Goal: Information Seeking & Learning: Learn about a topic

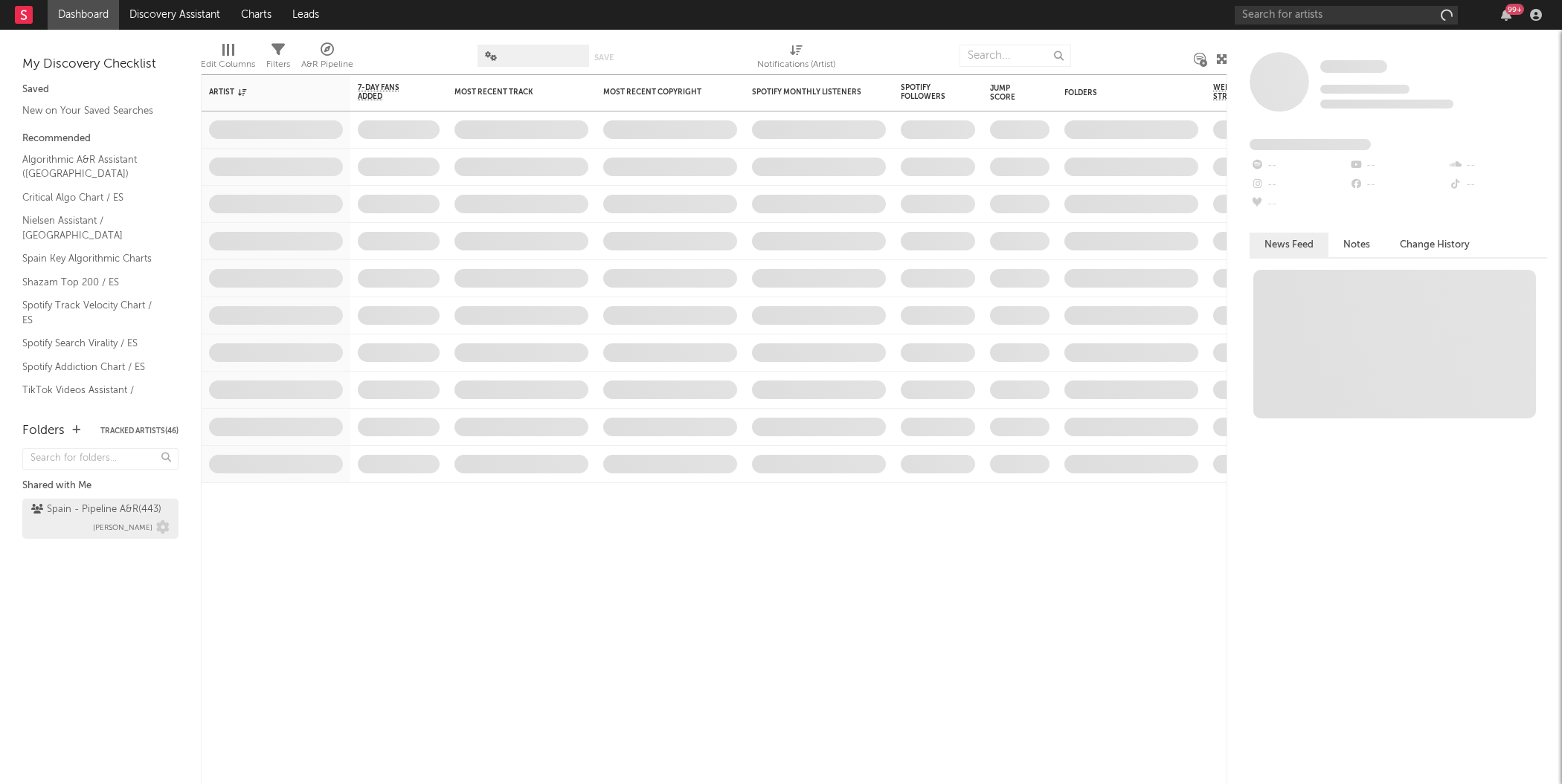
click at [83, 515] on div "Spain - Pipeline A&R ( 443 )" at bounding box center [96, 510] width 130 height 18
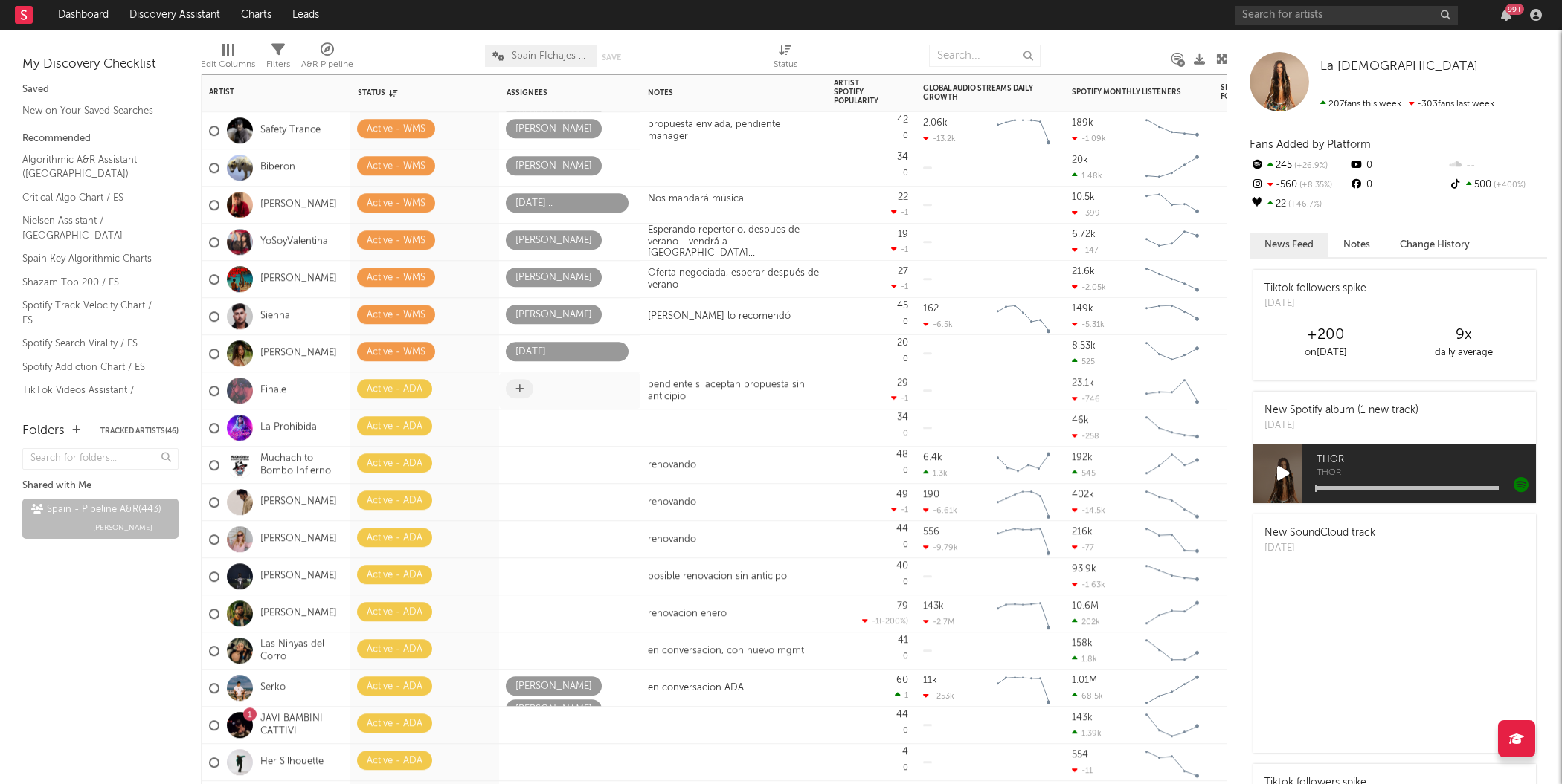
click at [571, 401] on div at bounding box center [570, 391] width 127 height 24
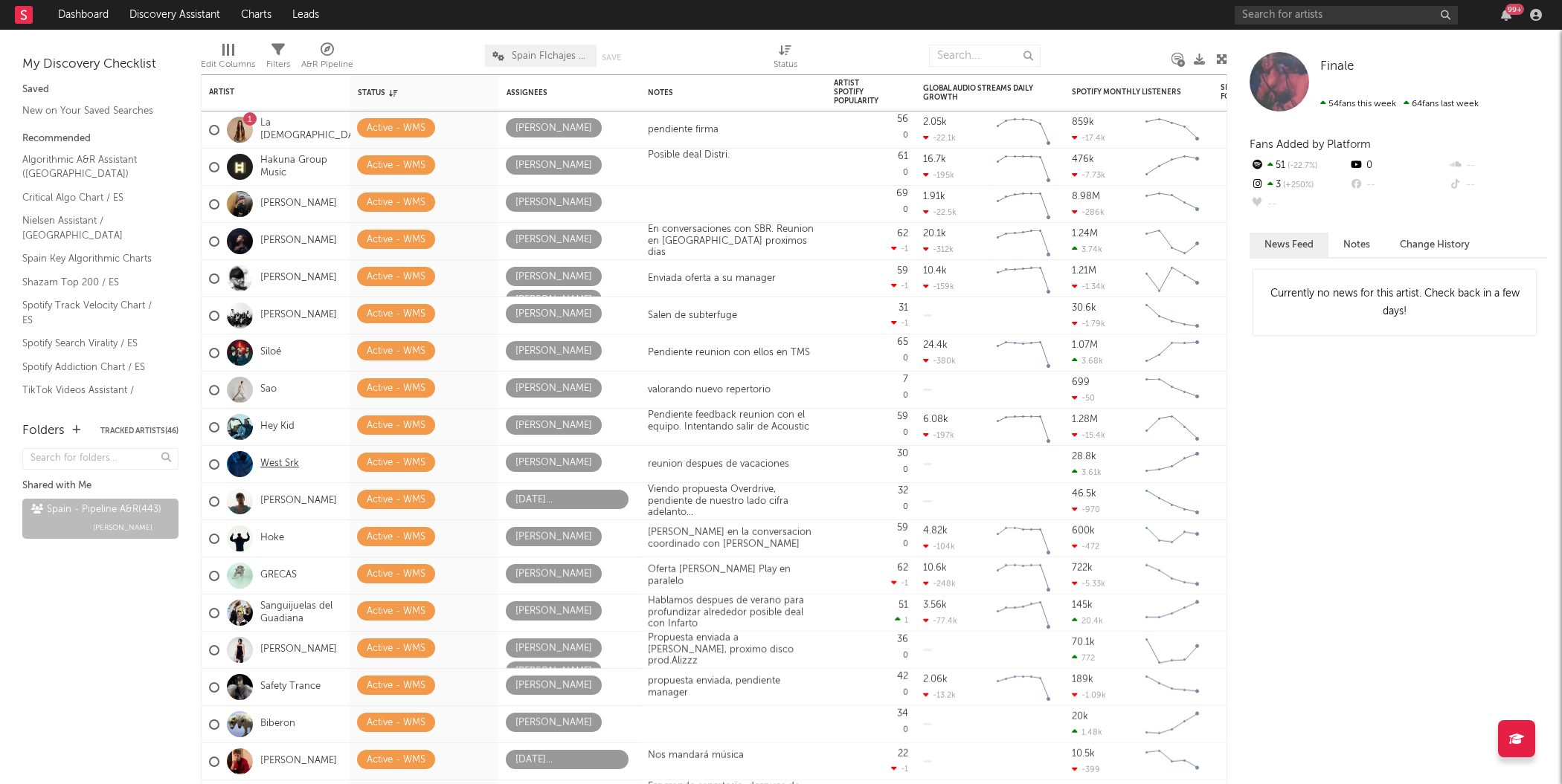
click at [287, 466] on link "West Srk" at bounding box center [278, 464] width 38 height 13
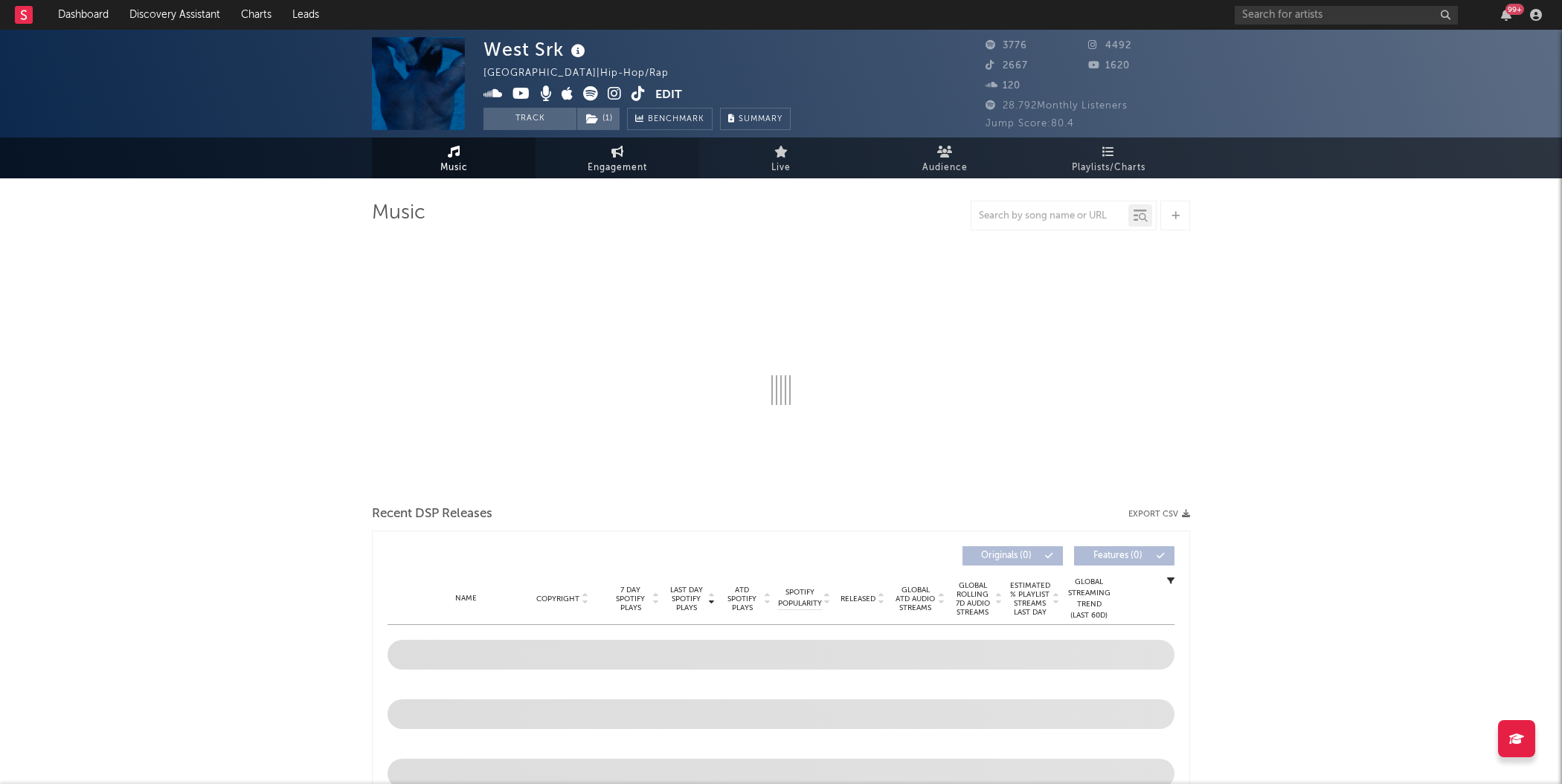
select select "6m"
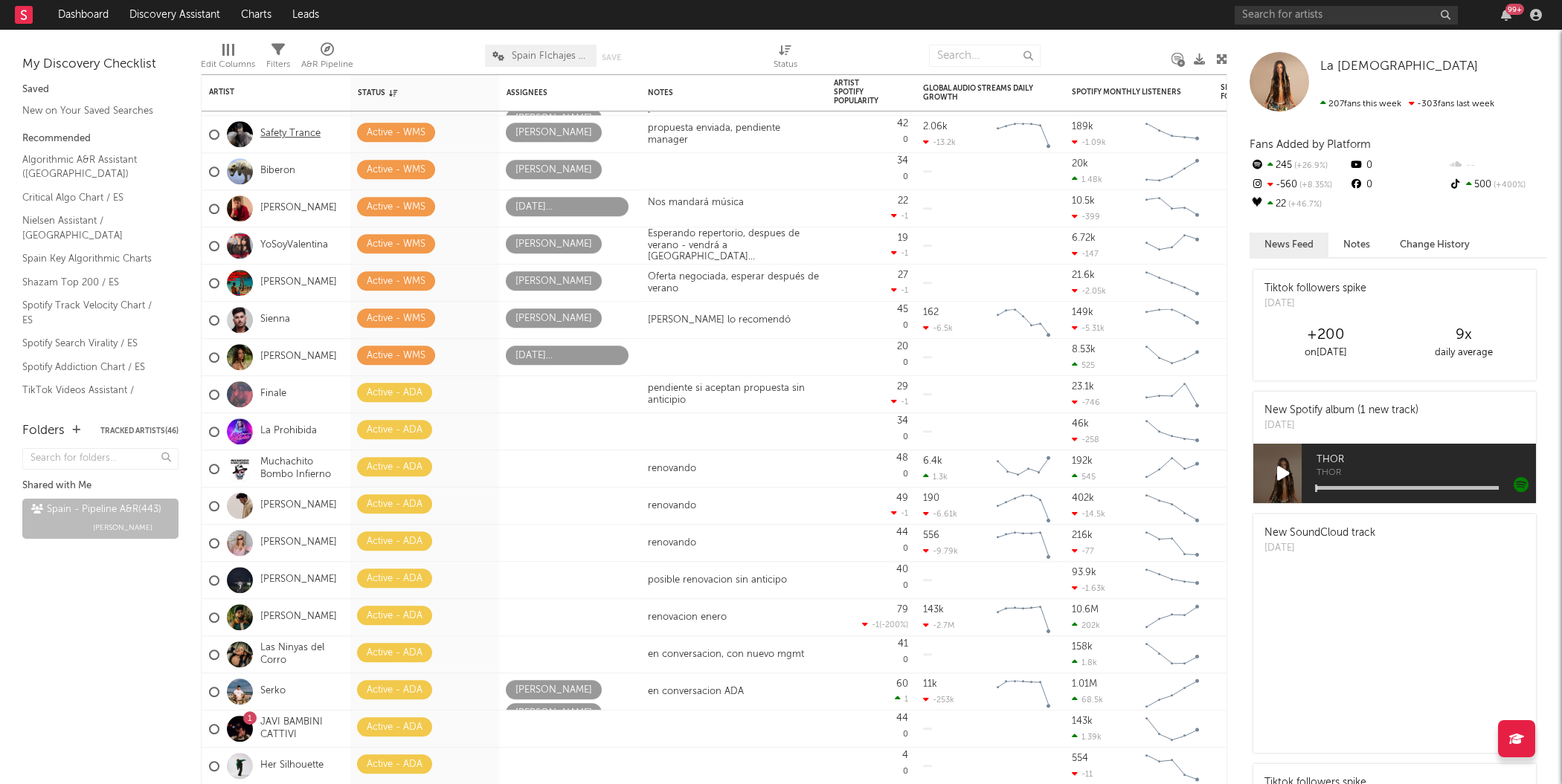
click at [303, 135] on link "Safety Trance" at bounding box center [289, 133] width 60 height 13
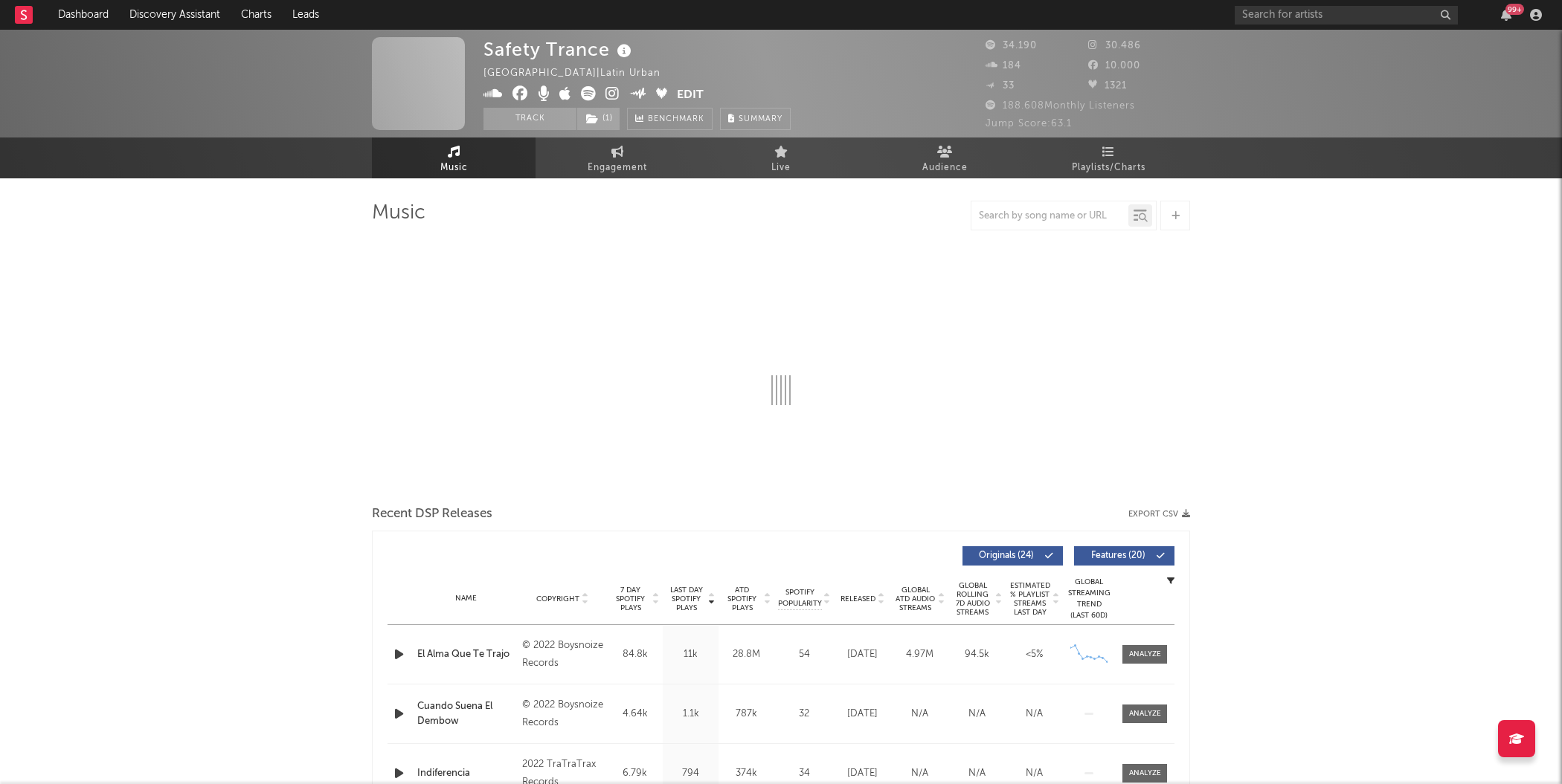
select select "6m"
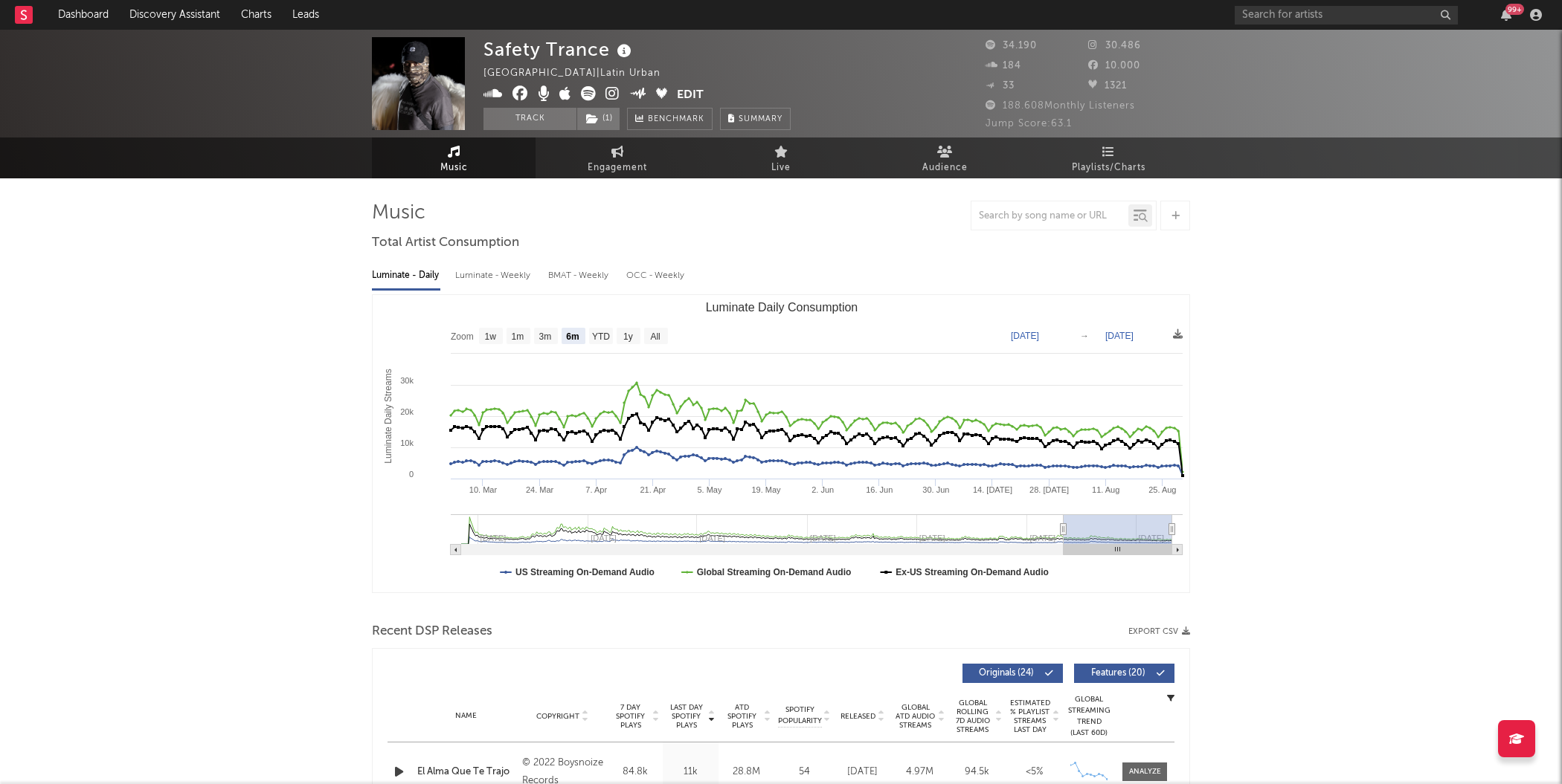
select select "6m"
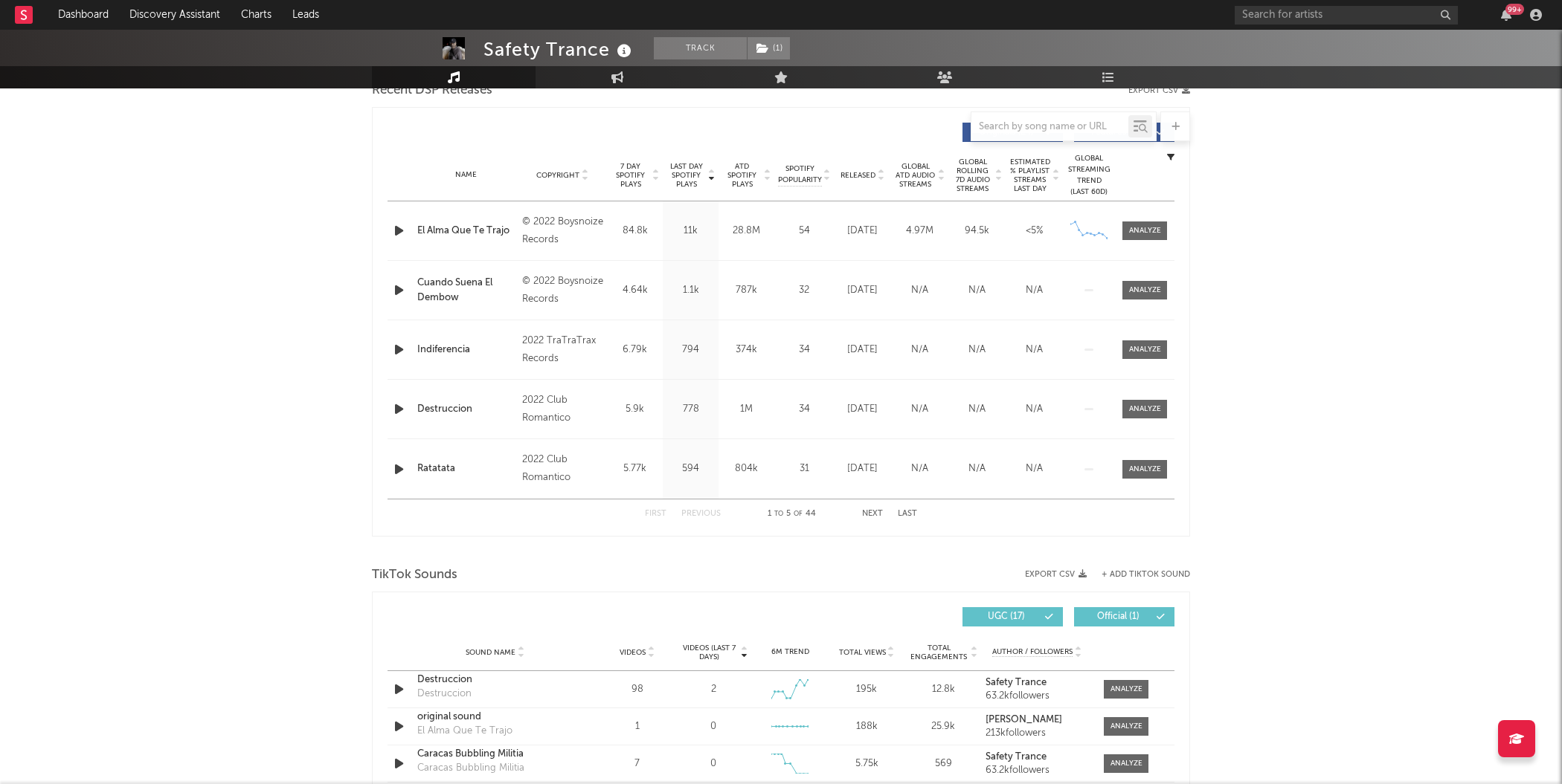
scroll to position [543, 0]
click at [462, 280] on div "Cuando Suena El Dembow" at bounding box center [465, 289] width 97 height 29
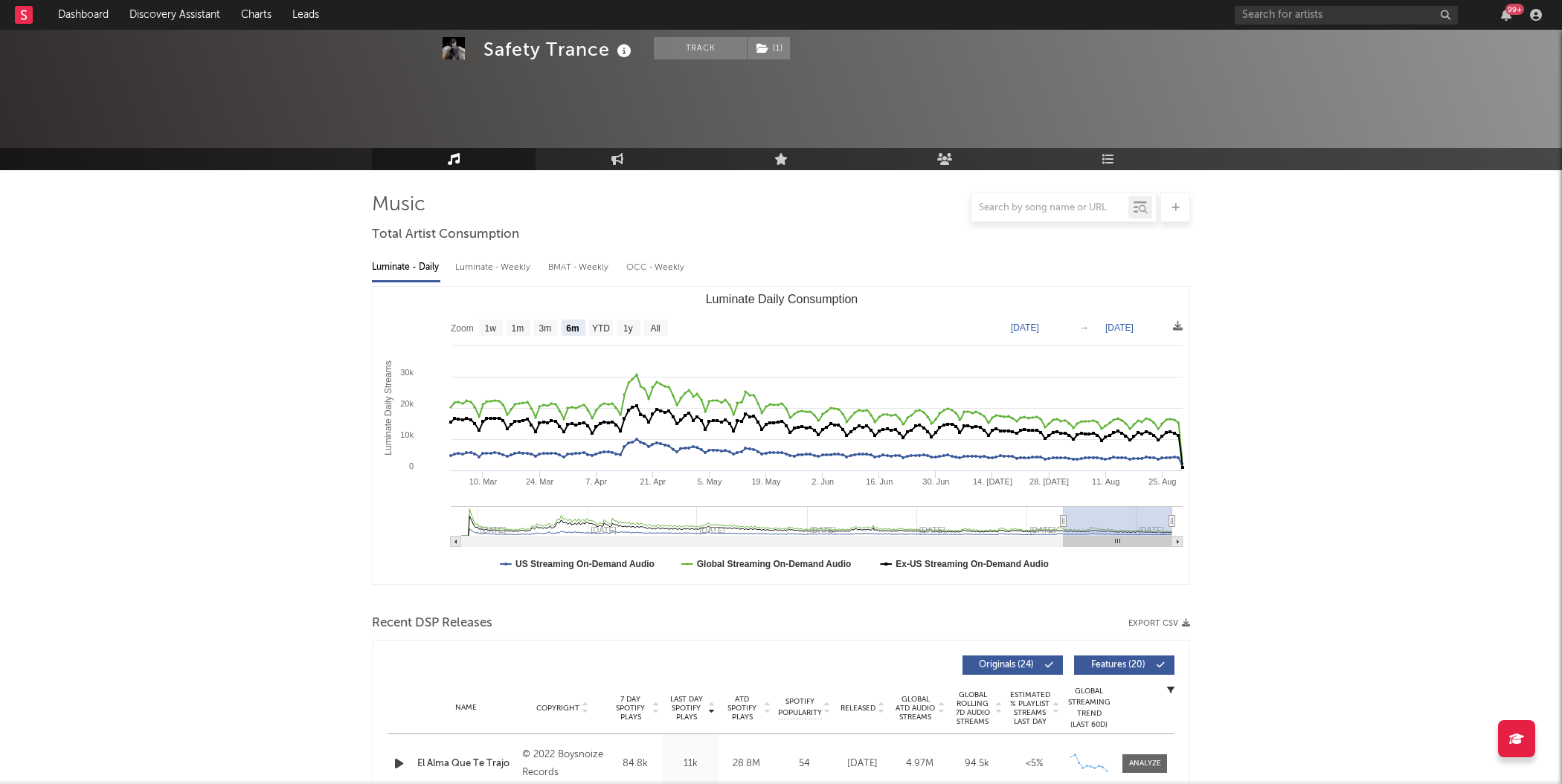
scroll to position [0, 0]
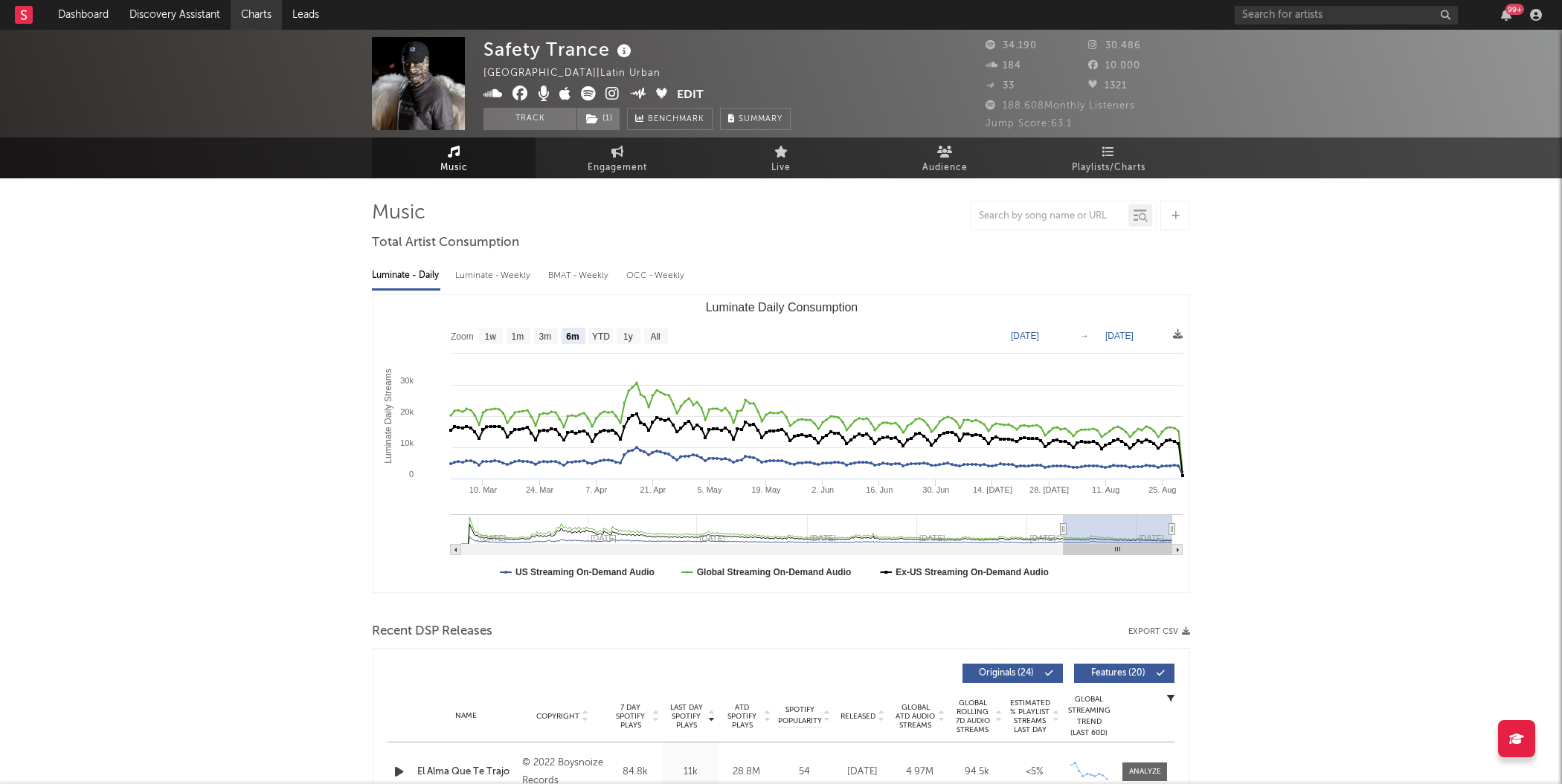
click at [246, 24] on link "Charts" at bounding box center [256, 15] width 51 height 29
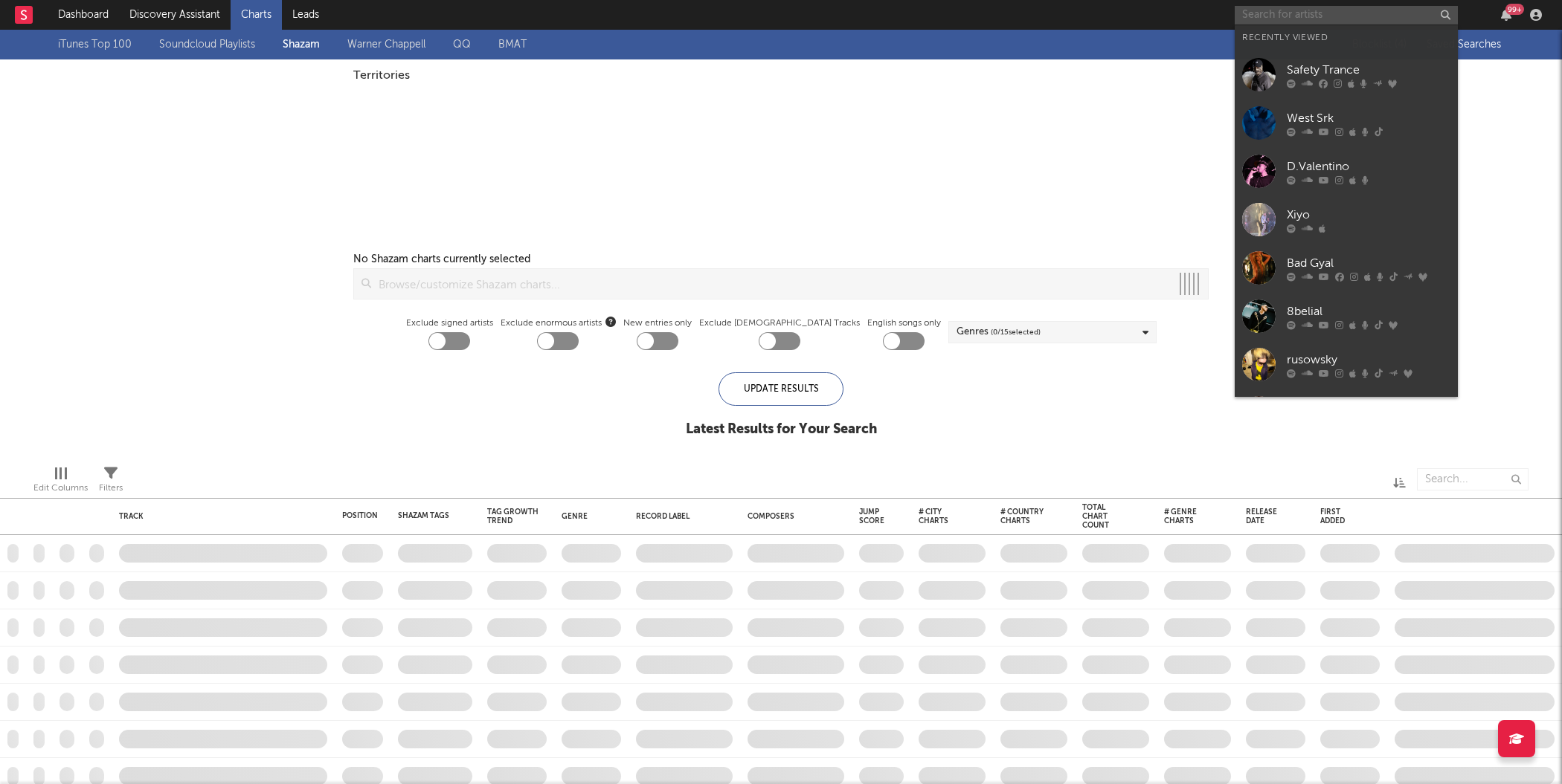
click at [1313, 20] on input "text" at bounding box center [1346, 15] width 224 height 19
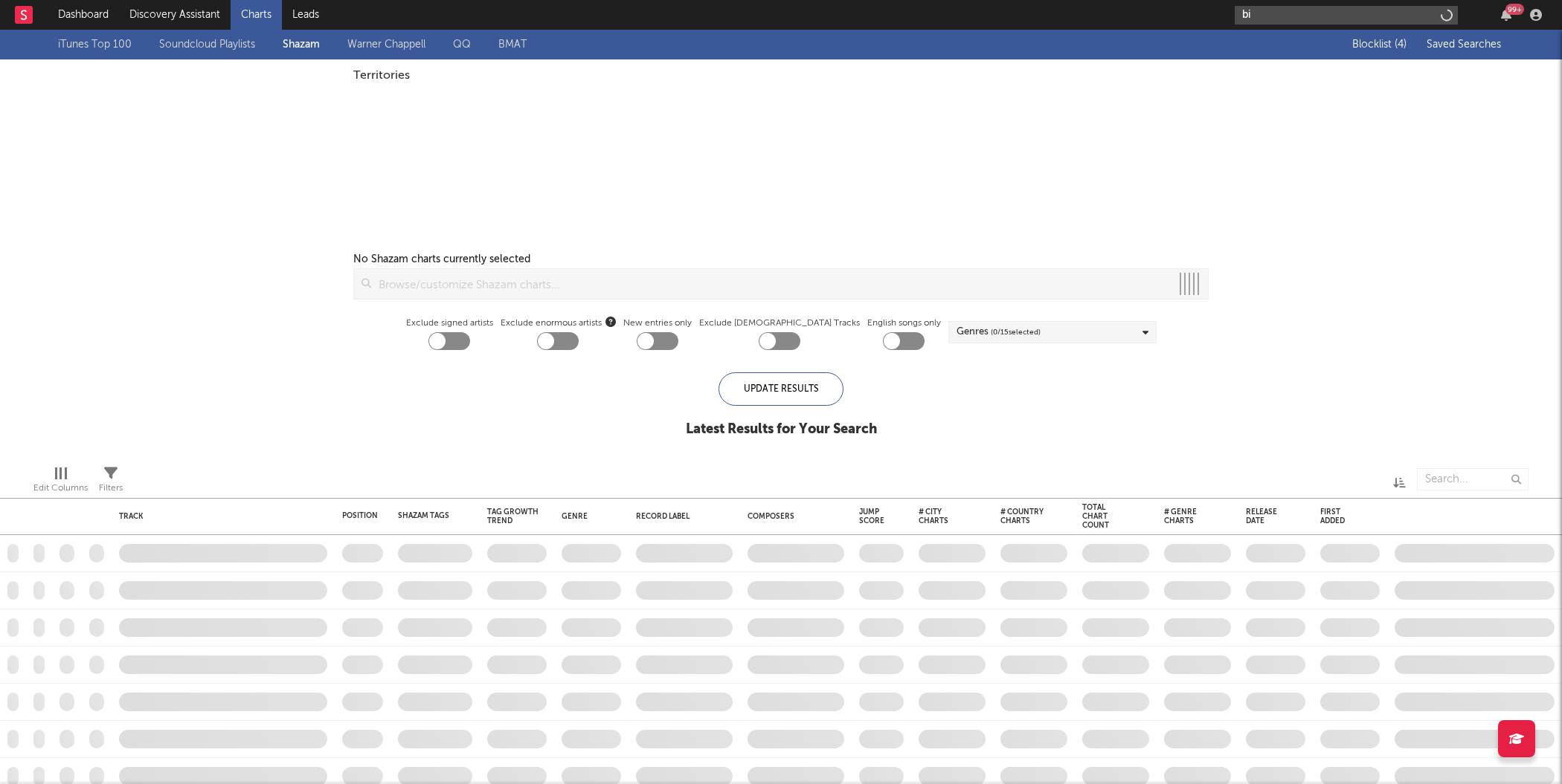
type input "bib"
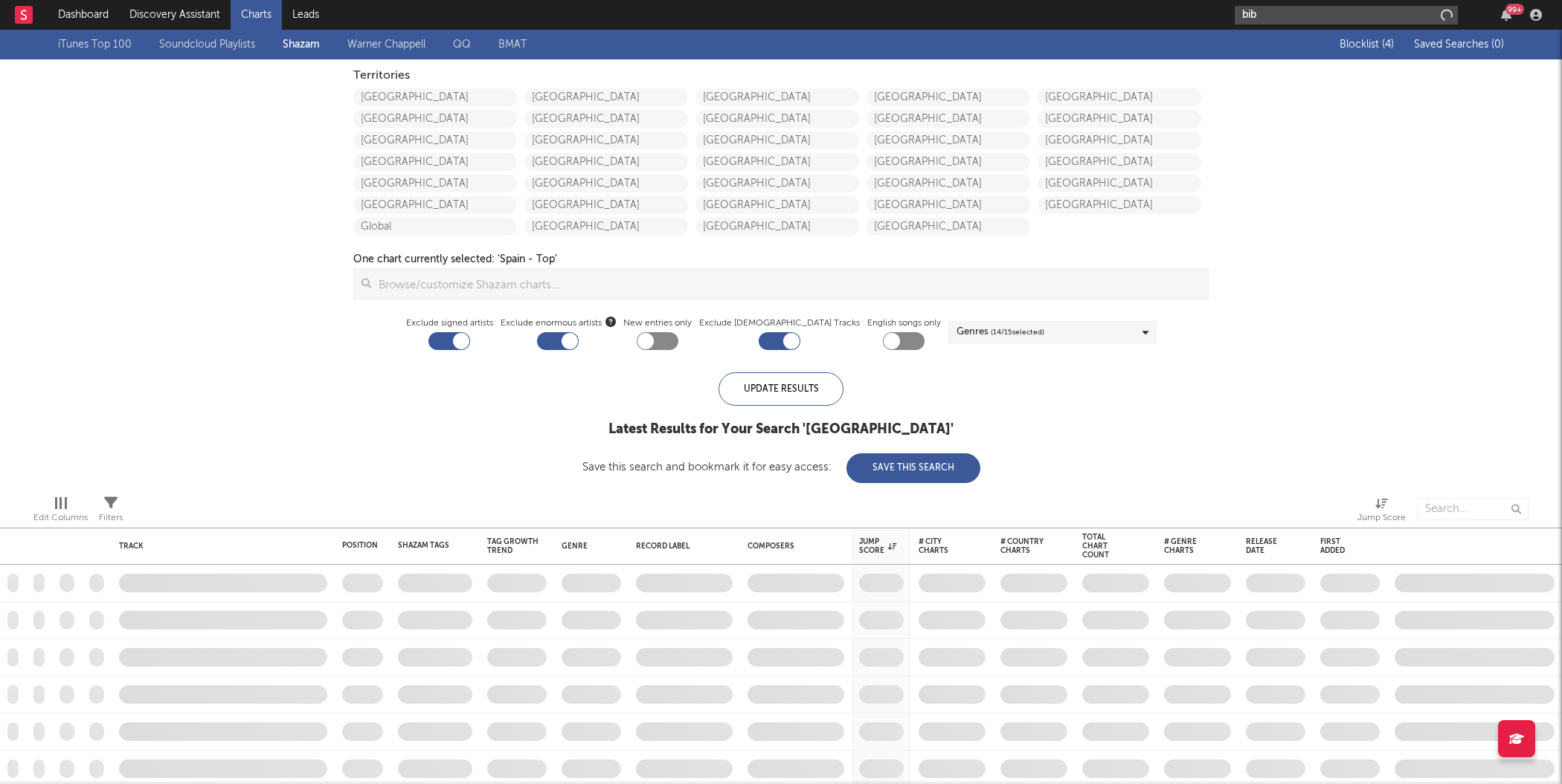
checkbox input "true"
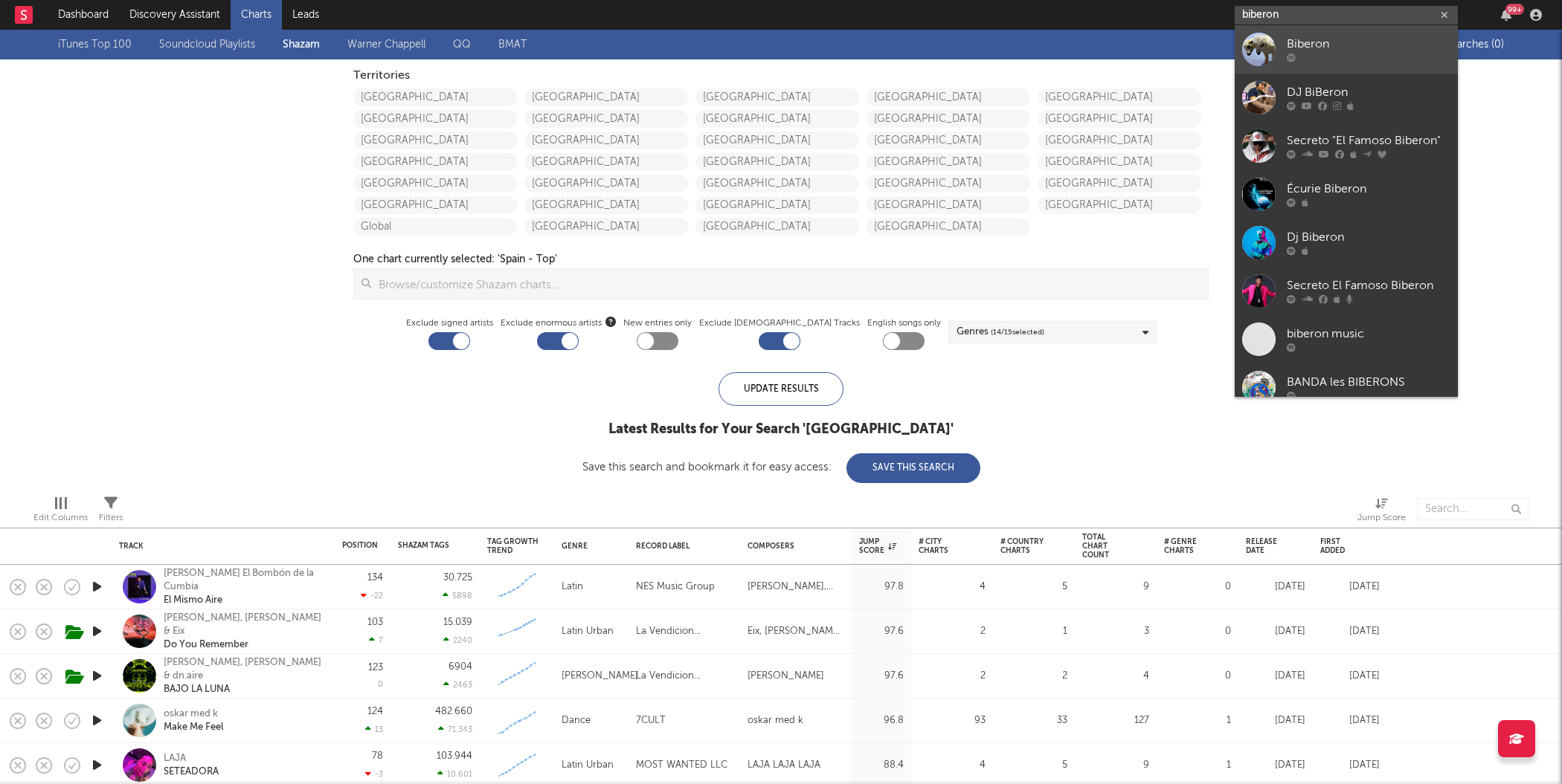
type input "biberon"
click at [1264, 54] on div at bounding box center [1258, 49] width 33 height 33
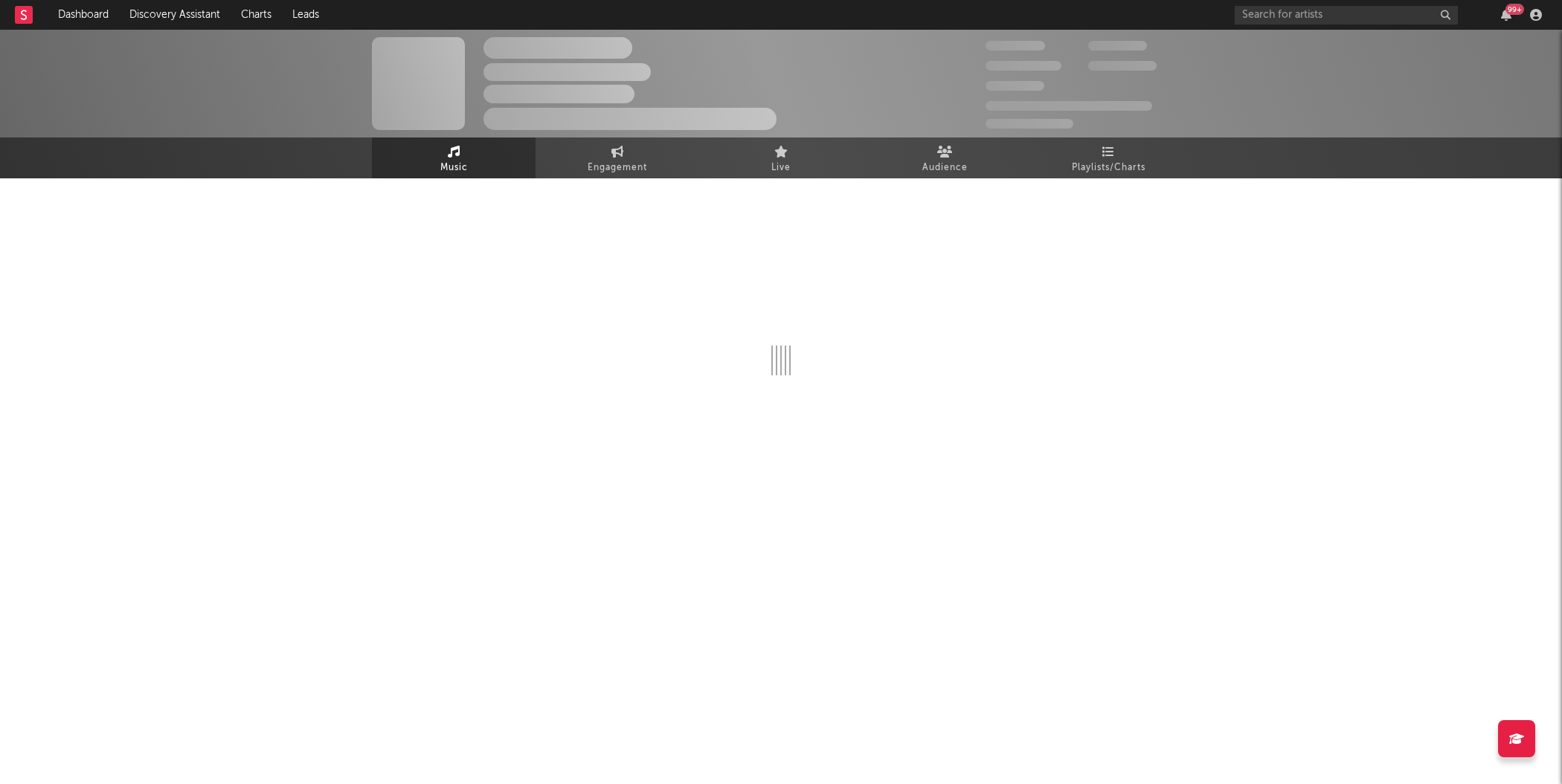
select select "1w"
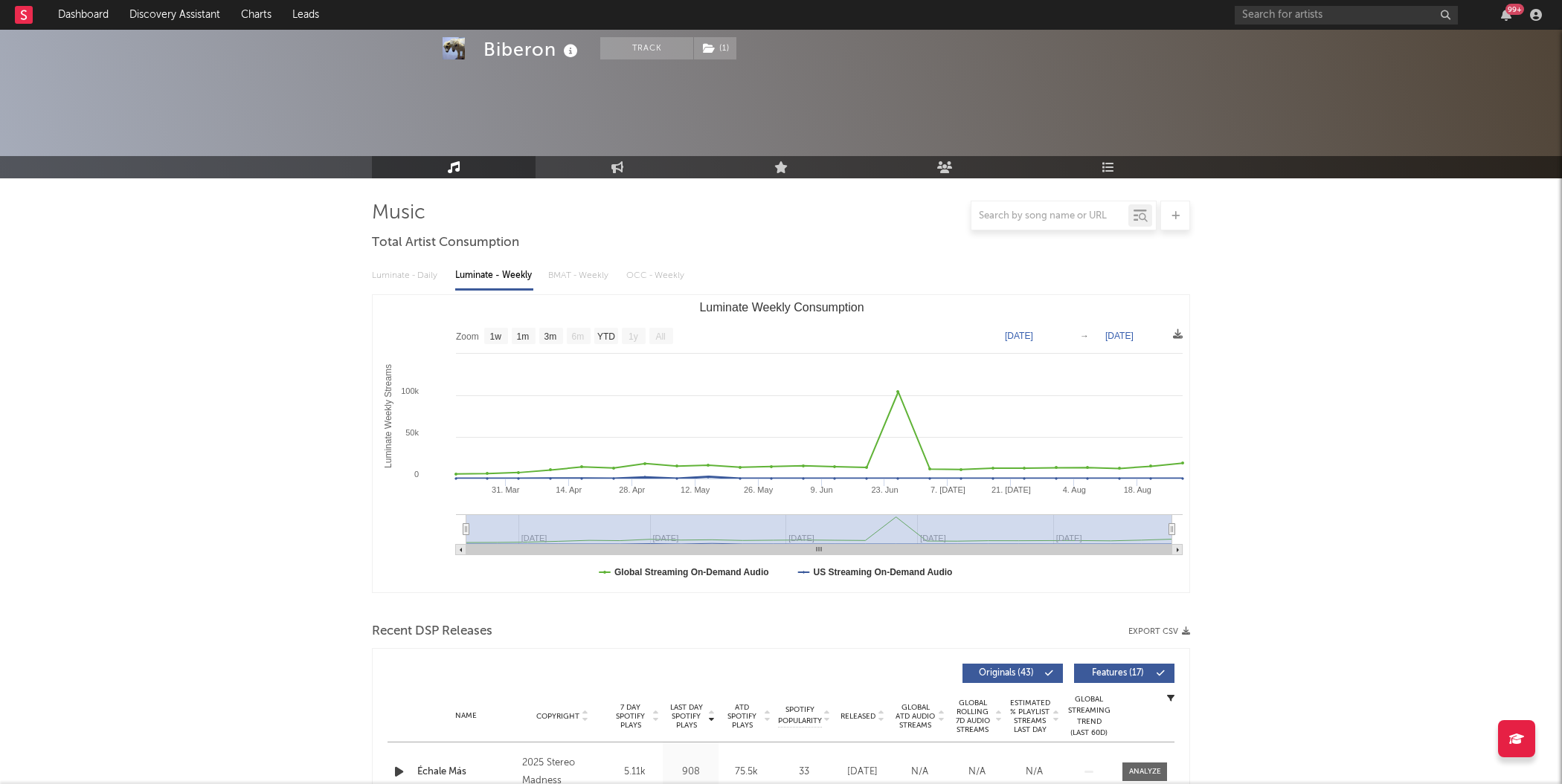
scroll to position [331, 0]
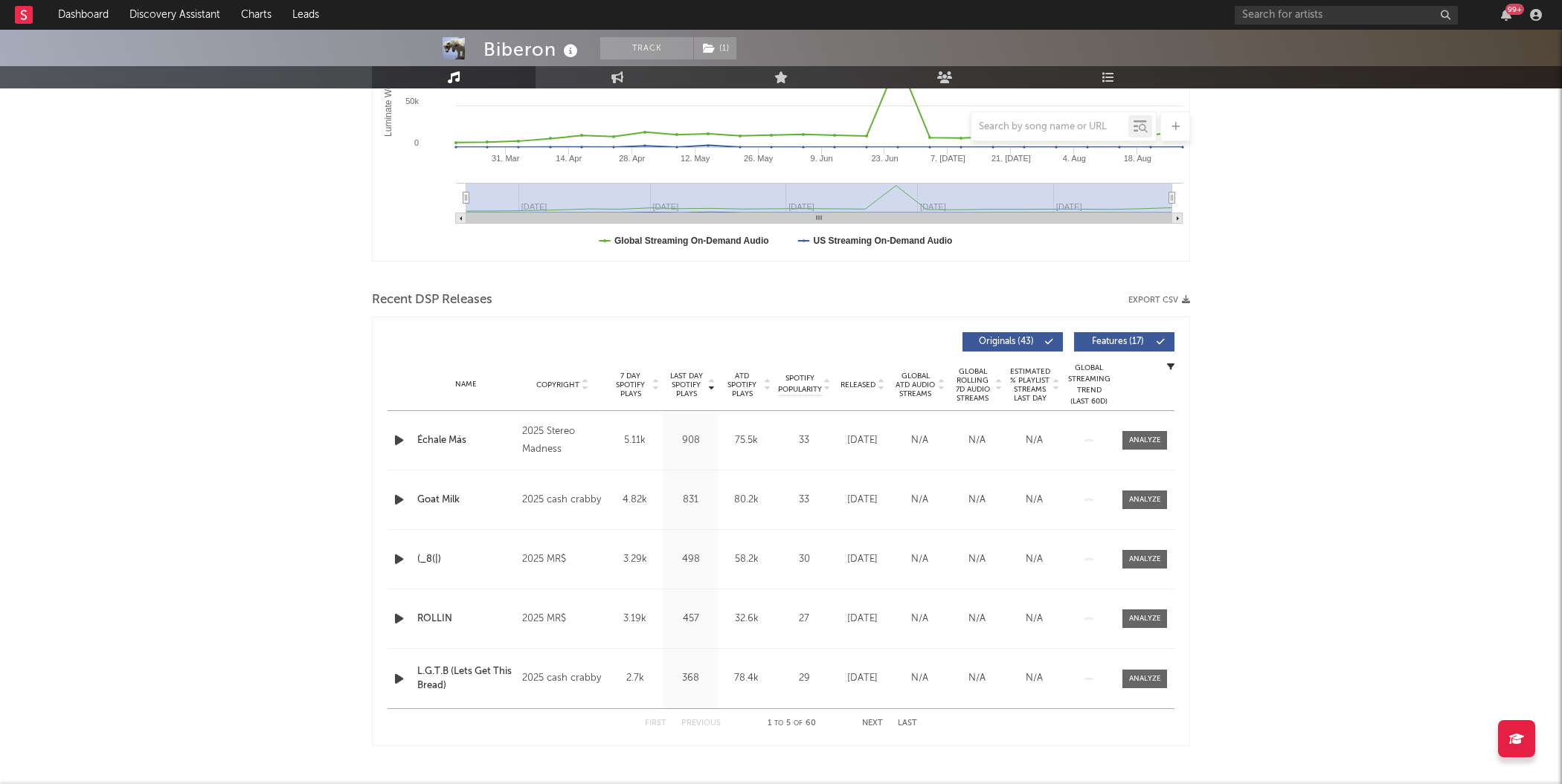
click at [441, 493] on div "Goat Milk" at bounding box center [465, 500] width 97 height 15
